Goal: Check status: Check status

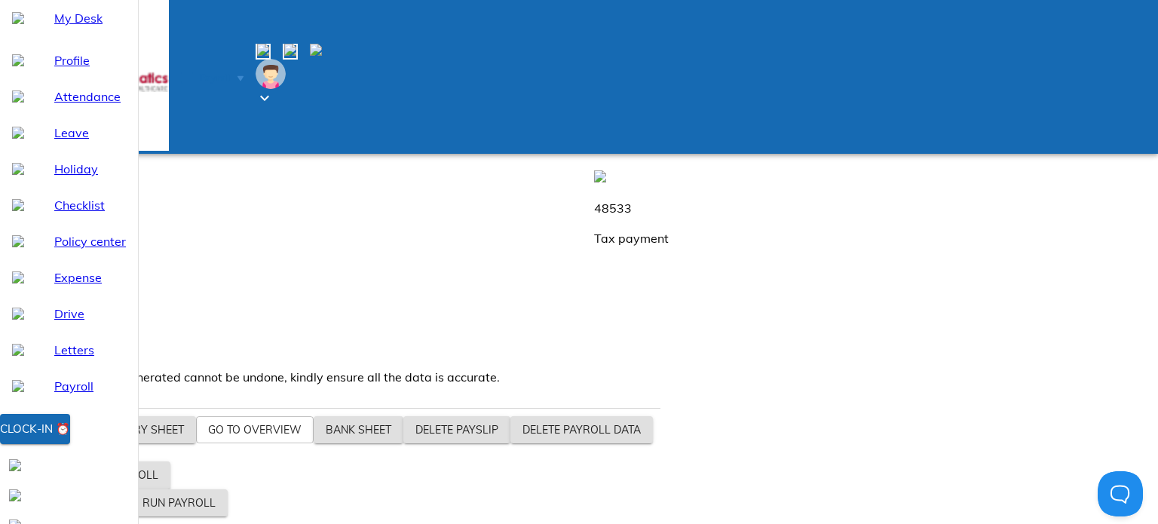
drag, startPoint x: 481, startPoint y: 229, endPoint x: 535, endPoint y: 249, distance: 57.7
click at [594, 139] on div "1242071 Wage Amount" at bounding box center [879, 114] width 570 height 48
click at [594, 139] on p "Wage Amount" at bounding box center [879, 130] width 570 height 18
drag, startPoint x: 535, startPoint y: 249, endPoint x: 479, endPoint y: 234, distance: 58.3
click at [594, 139] on div "1242071 Wage Amount" at bounding box center [879, 114] width 570 height 48
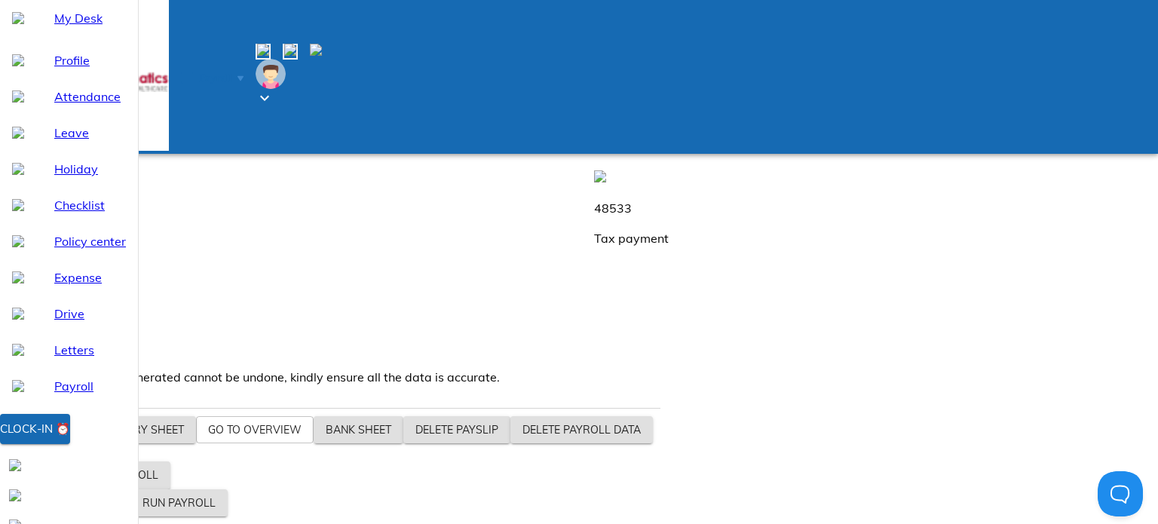
click at [594, 109] on p "1242071" at bounding box center [879, 99] width 570 height 18
drag, startPoint x: 479, startPoint y: 234, endPoint x: 531, endPoint y: 248, distance: 54.5
click at [594, 139] on div "1242071 Wage Amount" at bounding box center [879, 114] width 570 height 48
click at [594, 139] on p "Wage Amount" at bounding box center [879, 130] width 570 height 18
